Goal: Task Accomplishment & Management: Manage account settings

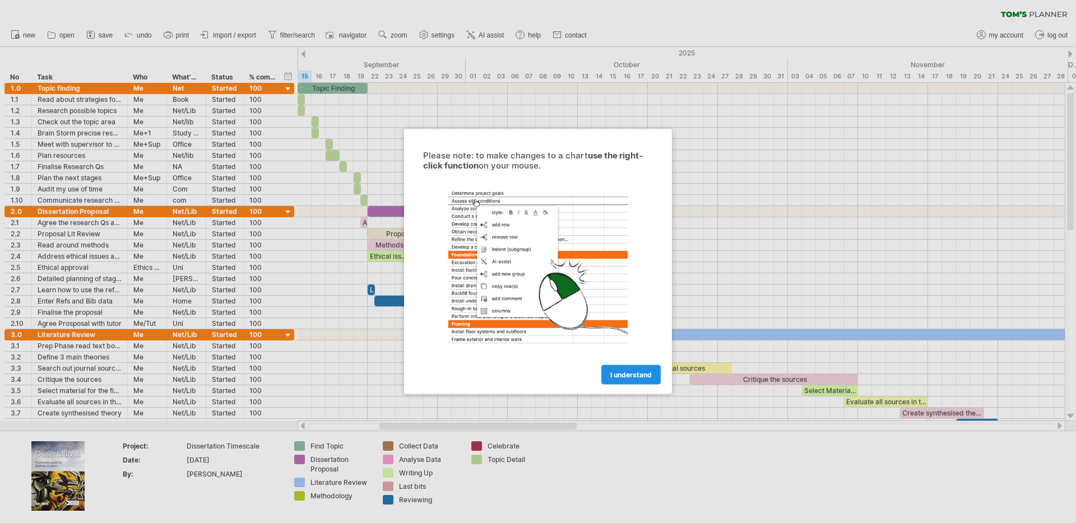
click at [634, 380] on link "I understand" at bounding box center [630, 375] width 59 height 20
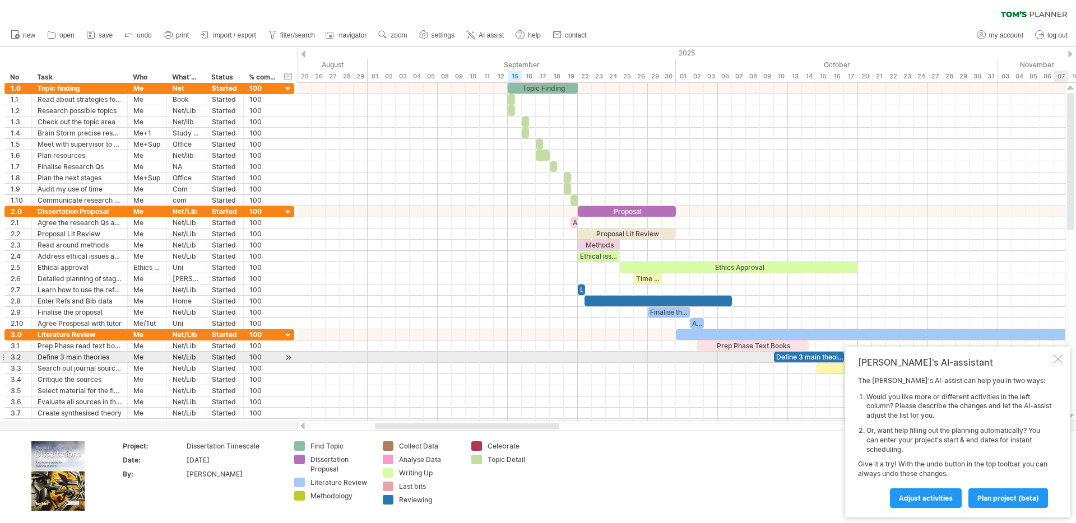
click at [1061, 355] on div at bounding box center [1058, 359] width 9 height 9
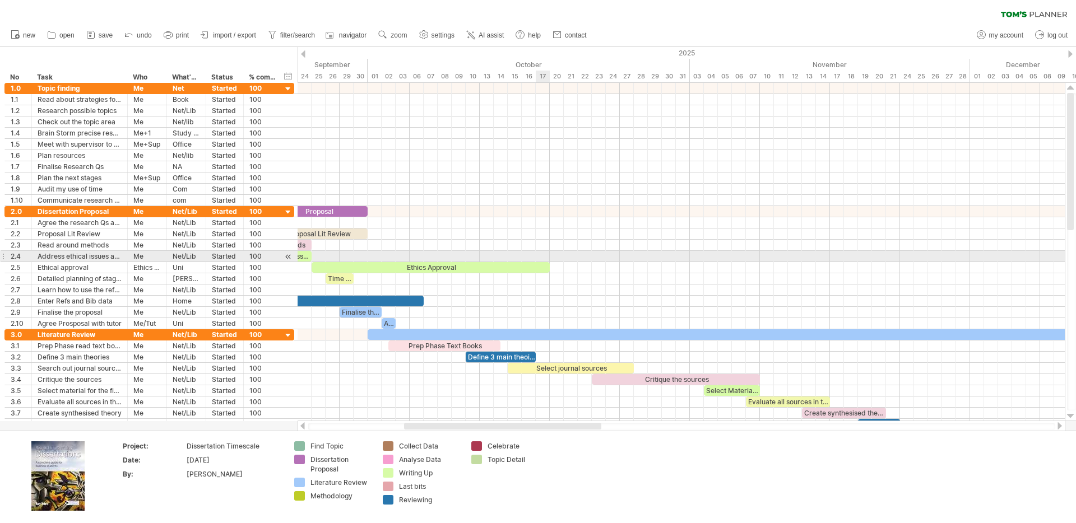
click at [538, 252] on div at bounding box center [681, 256] width 767 height 11
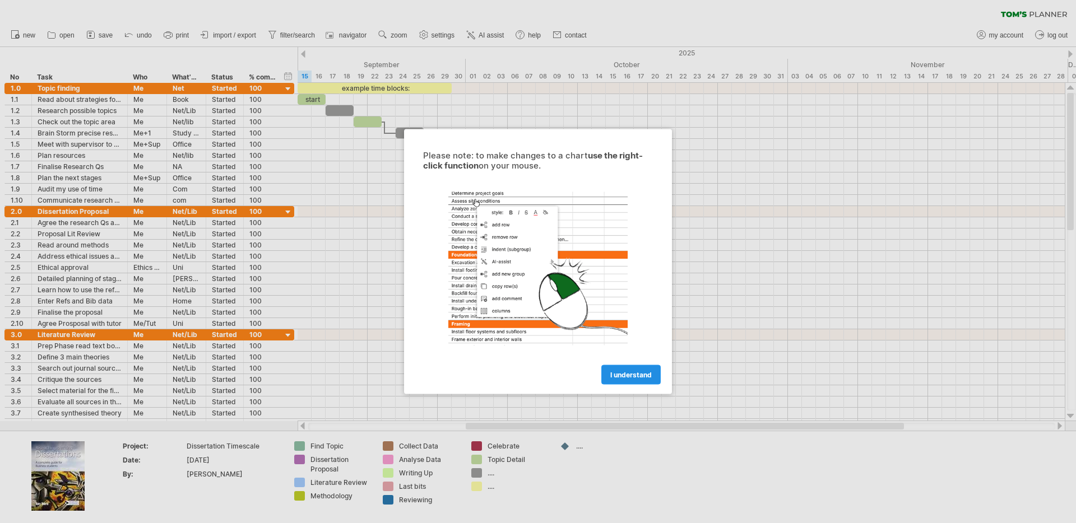
click at [623, 382] on link "I understand" at bounding box center [630, 375] width 59 height 20
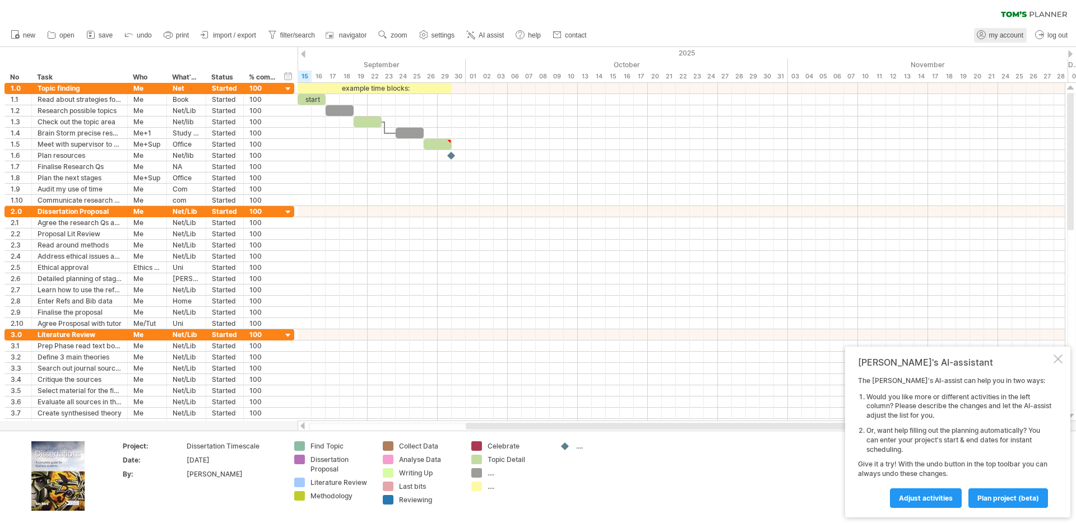
click at [1008, 38] on span "my account" at bounding box center [1006, 35] width 34 height 8
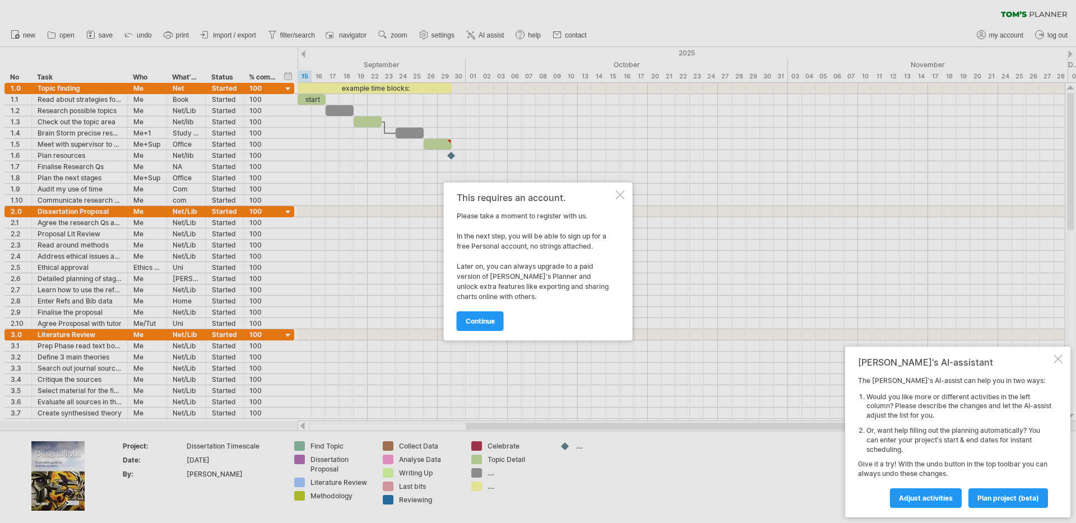
click at [620, 192] on div at bounding box center [620, 195] width 9 height 9
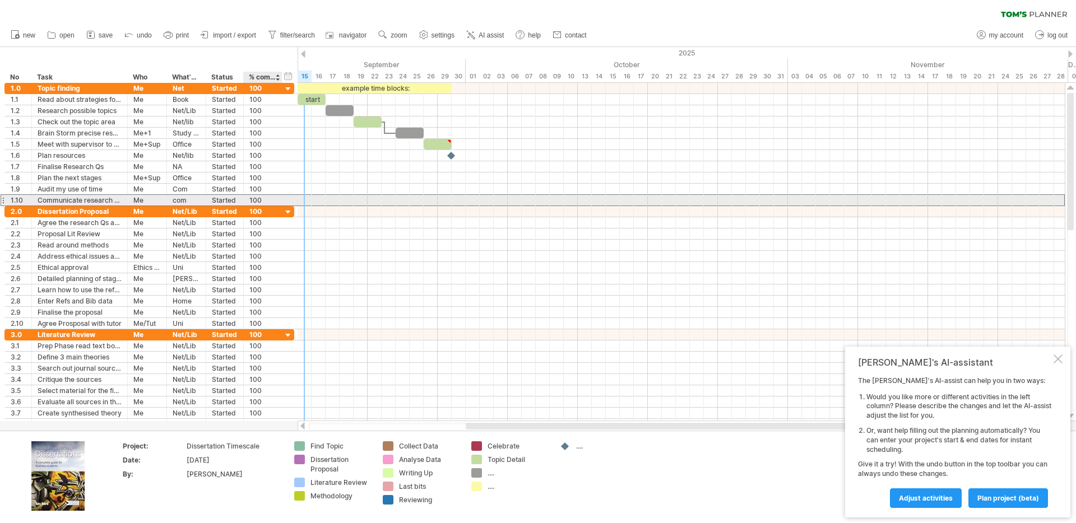
click at [266, 202] on div "100" at bounding box center [262, 200] width 27 height 11
click at [230, 217] on div "Started" at bounding box center [225, 222] width 26 height 11
type input "********"
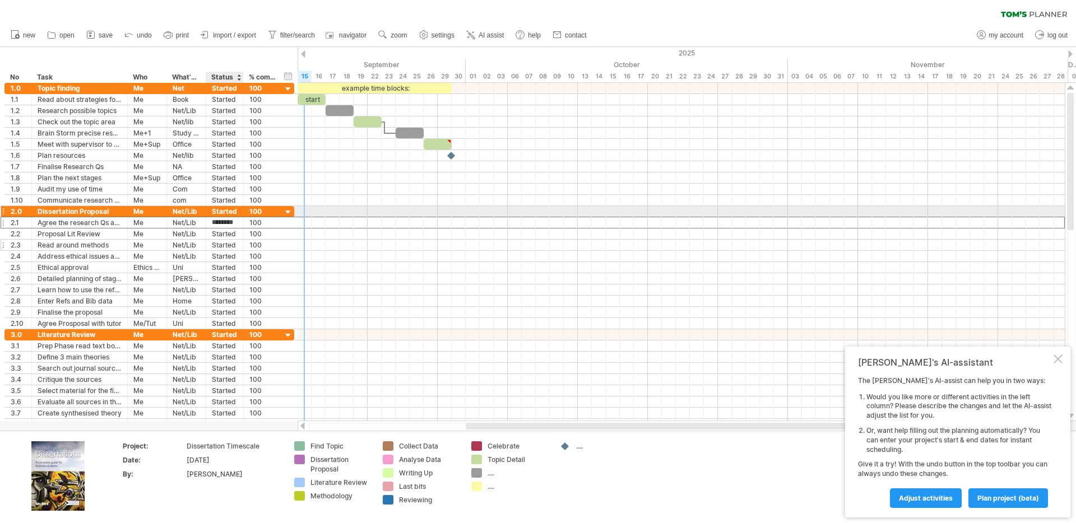
click at [247, 245] on div "*** 100" at bounding box center [263, 245] width 39 height 11
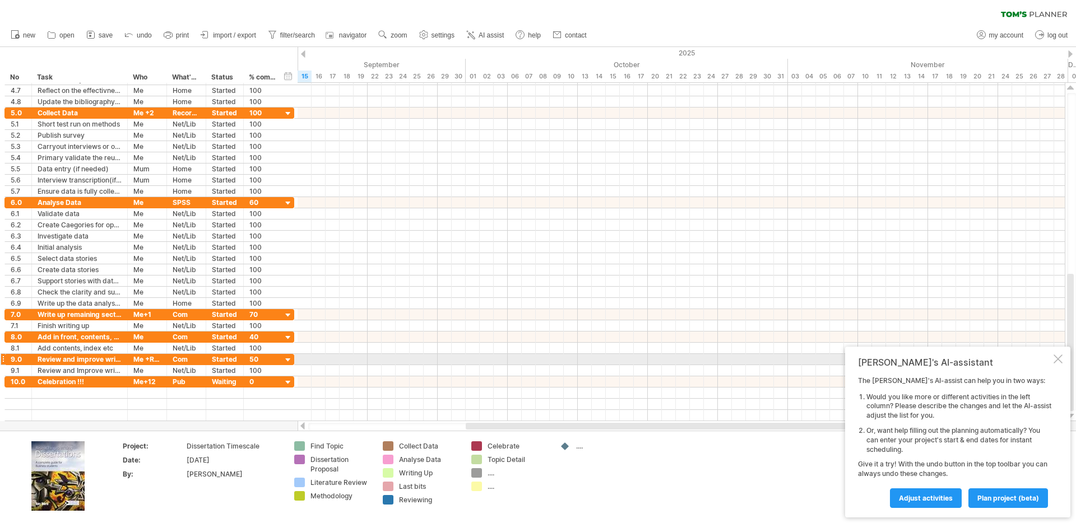
click at [1057, 360] on div at bounding box center [1058, 359] width 9 height 9
